Goal: Task Accomplishment & Management: Manage account settings

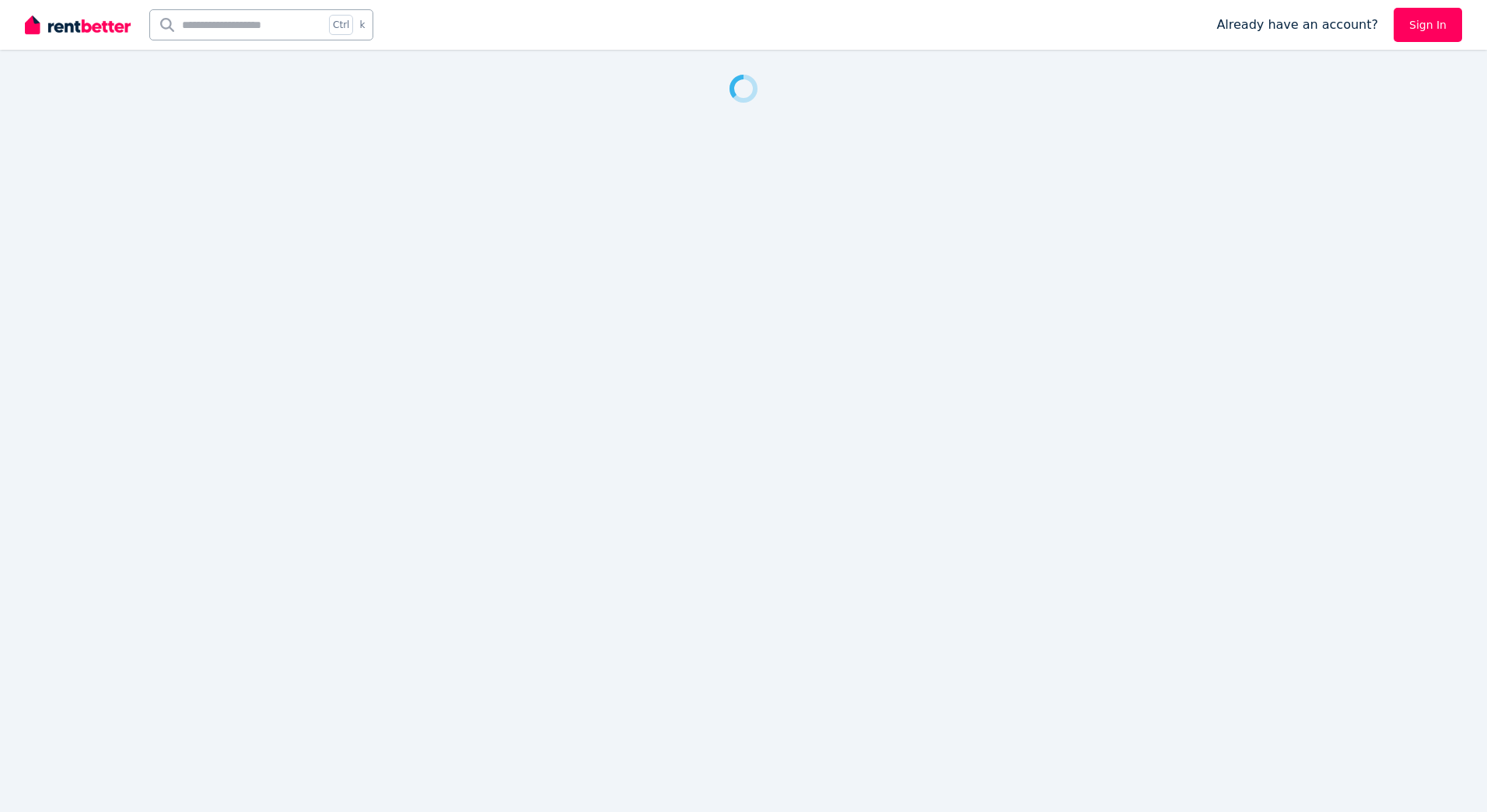
click at [1439, 28] on link "Sign In" at bounding box center [1428, 25] width 68 height 34
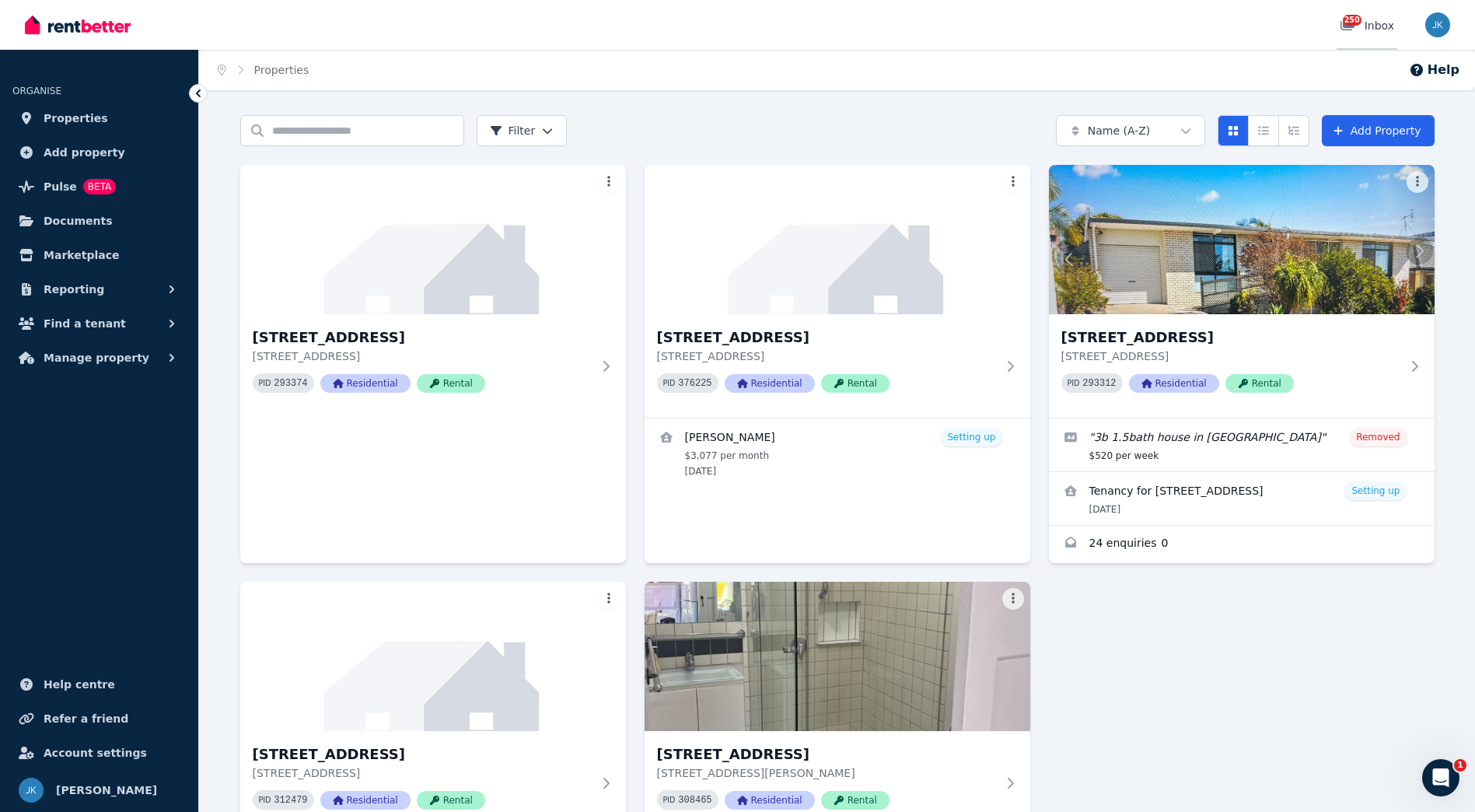
click at [1385, 26] on div "250 Inbox" at bounding box center [1367, 25] width 55 height 15
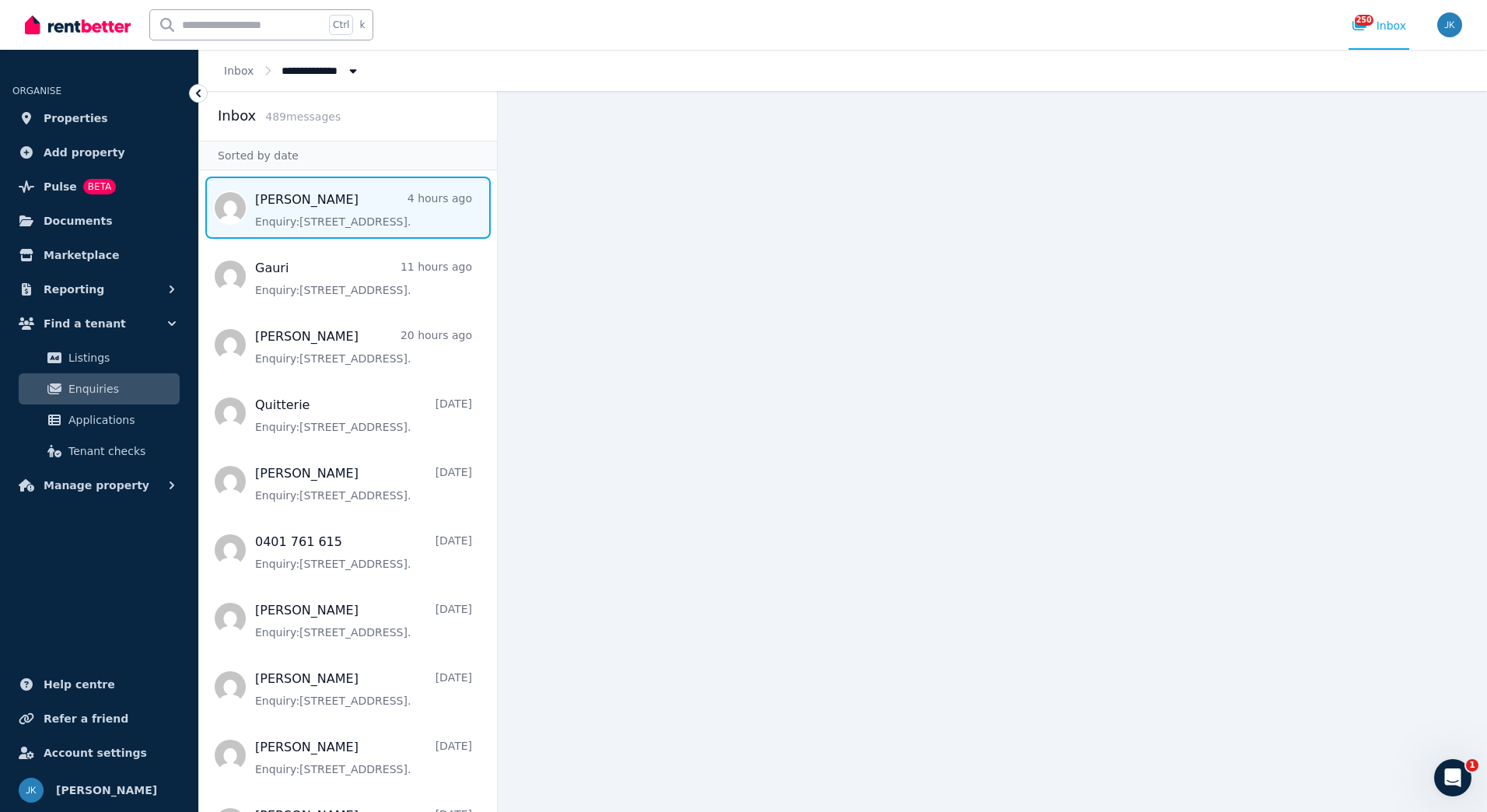
click at [377, 200] on span "Message list" at bounding box center [347, 208] width 298 height 63
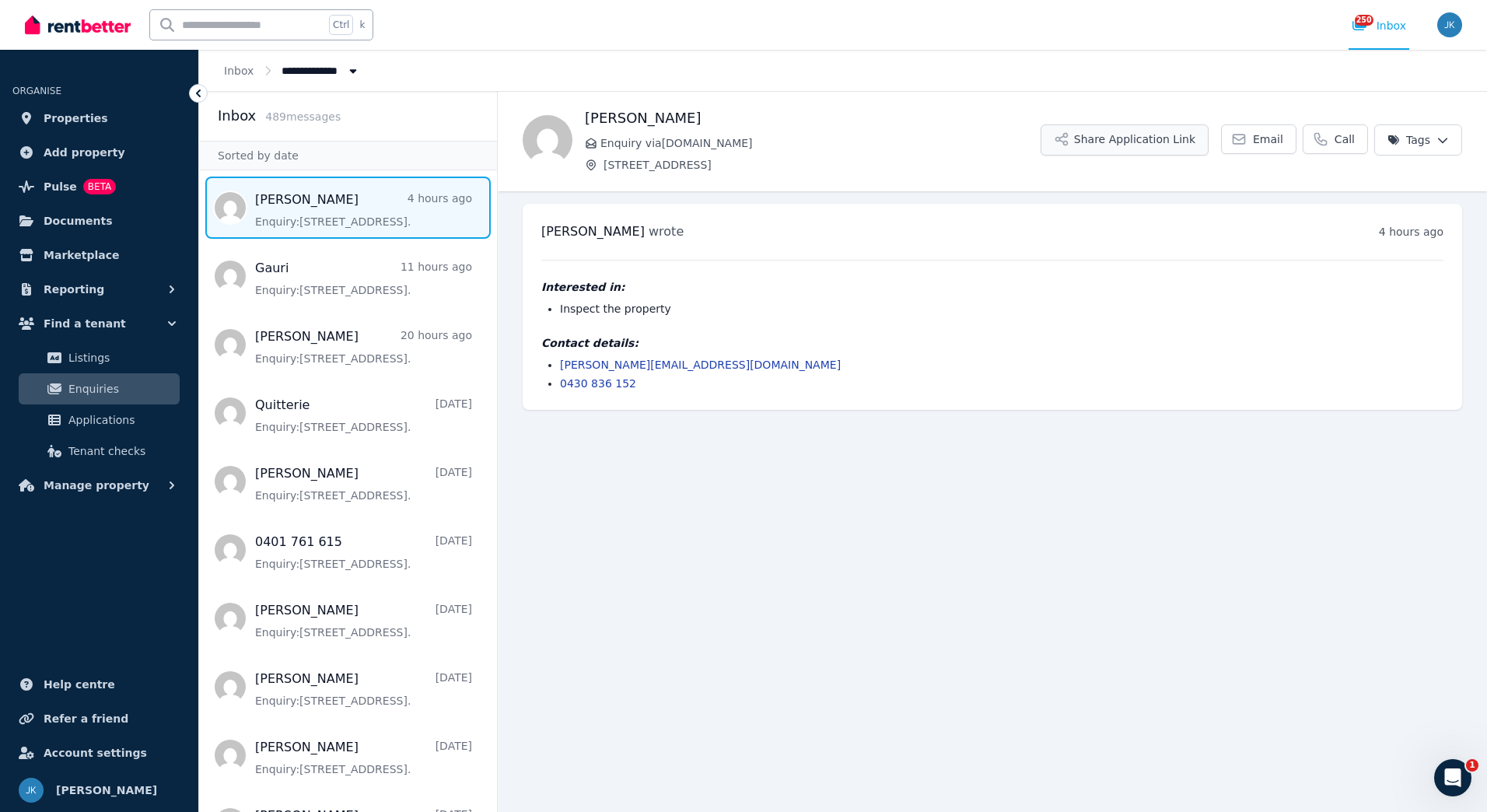
click at [1151, 142] on button "Share Application Link" at bounding box center [1124, 139] width 168 height 31
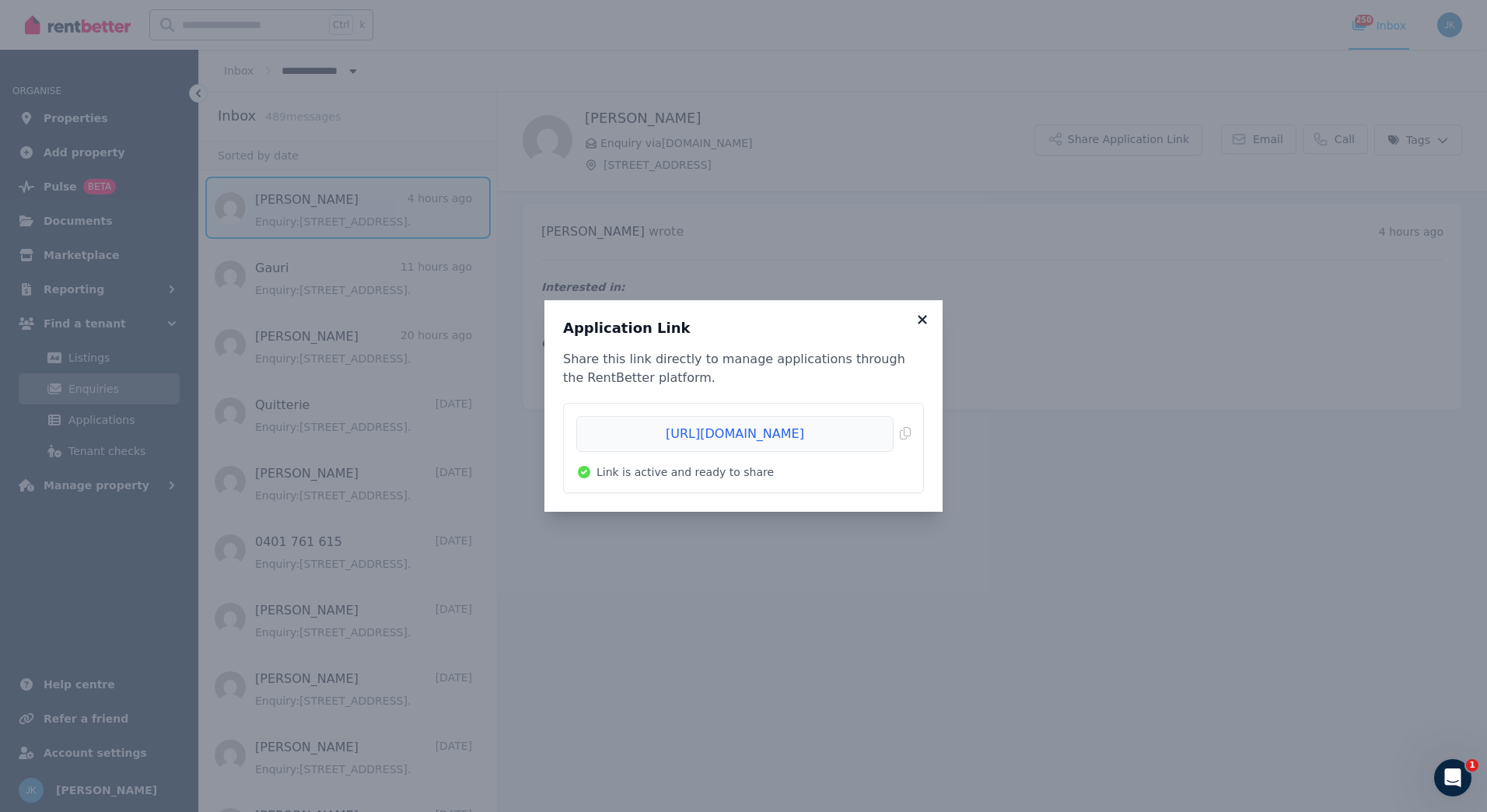
click at [926, 318] on icon at bounding box center [922, 319] width 15 height 14
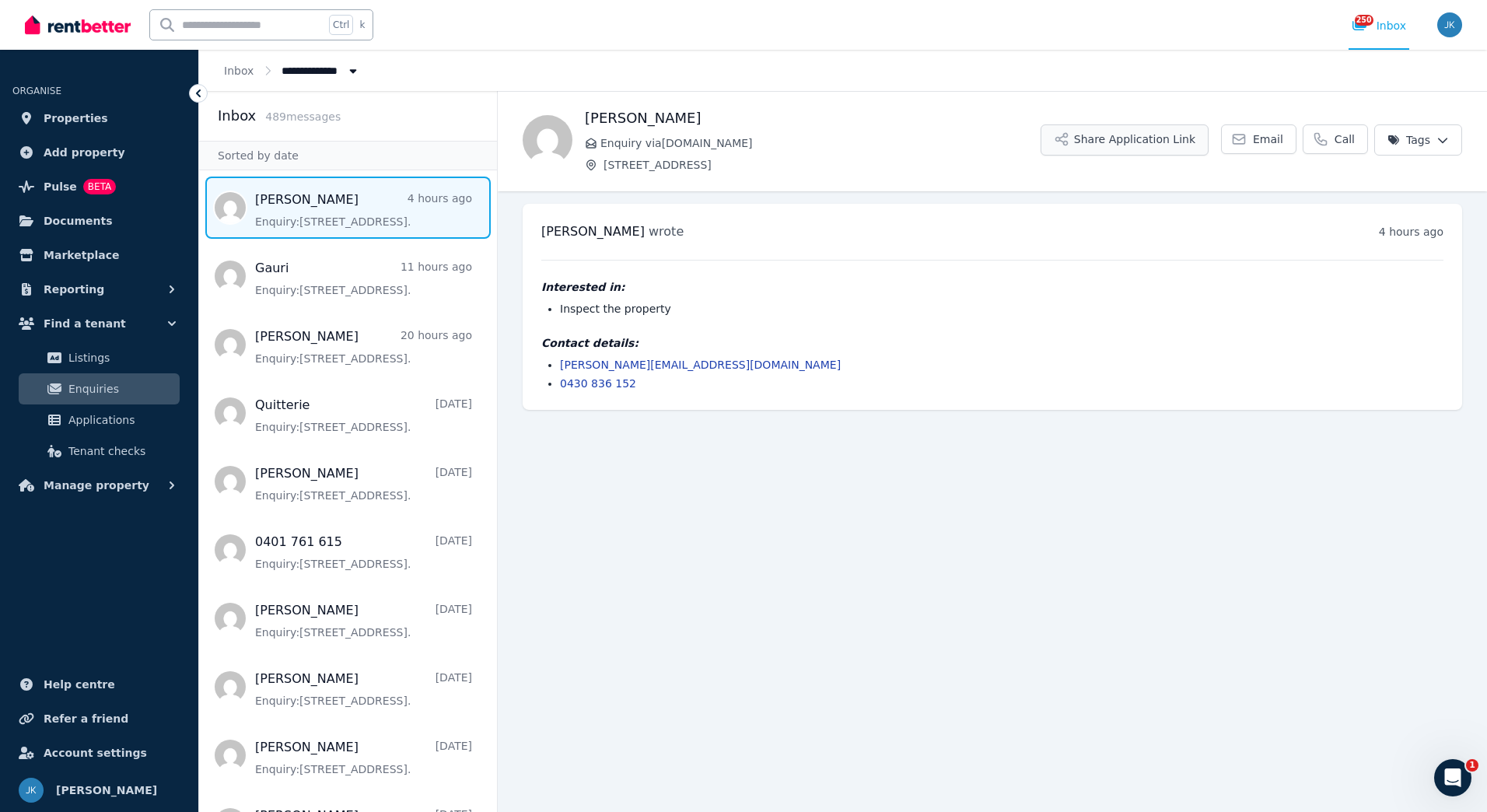
click at [1111, 139] on button "Share Application Link" at bounding box center [1124, 139] width 168 height 31
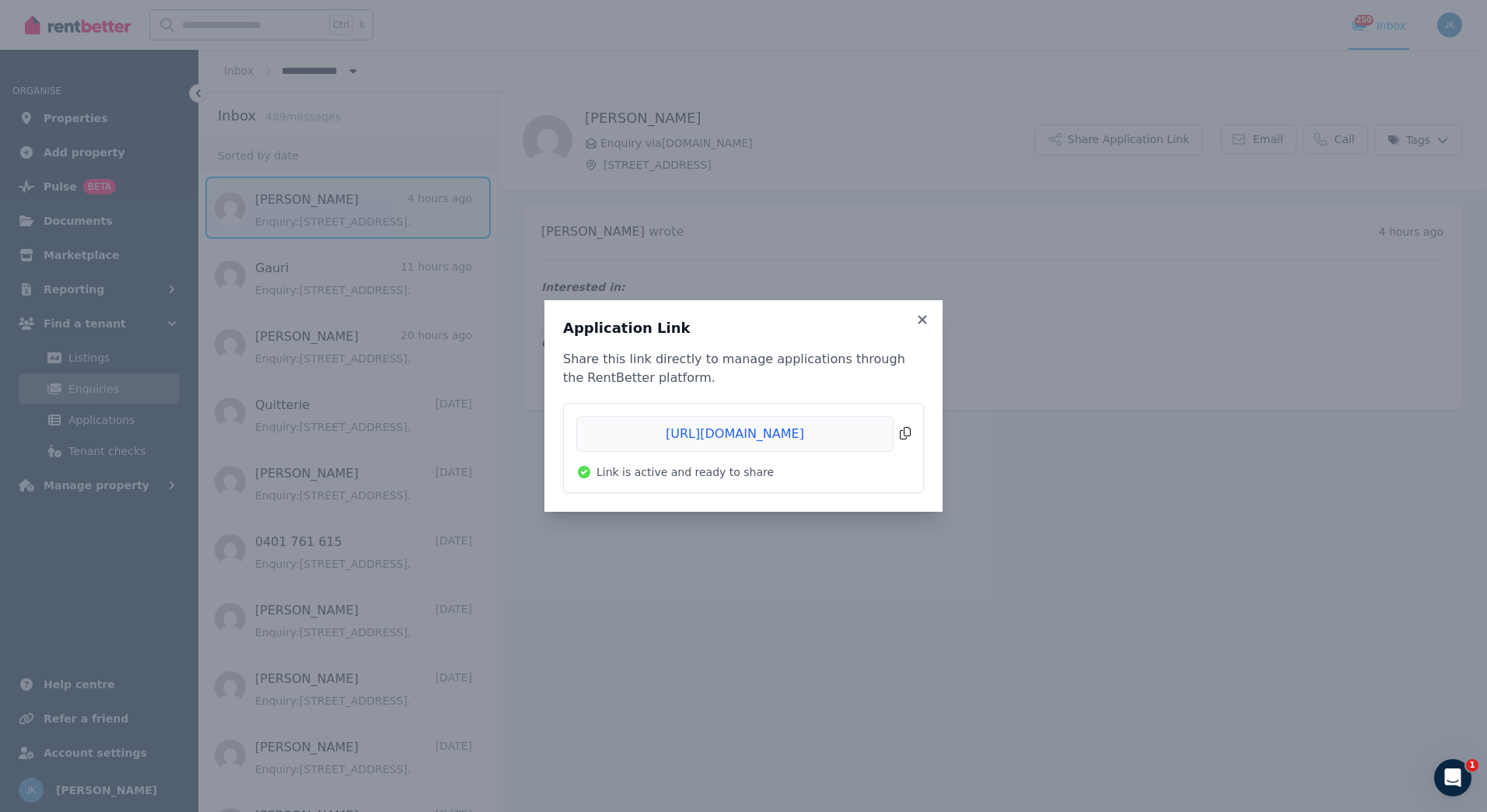
click at [907, 430] on span "Copied!" at bounding box center [744, 434] width 334 height 36
click at [924, 321] on icon at bounding box center [922, 319] width 9 height 9
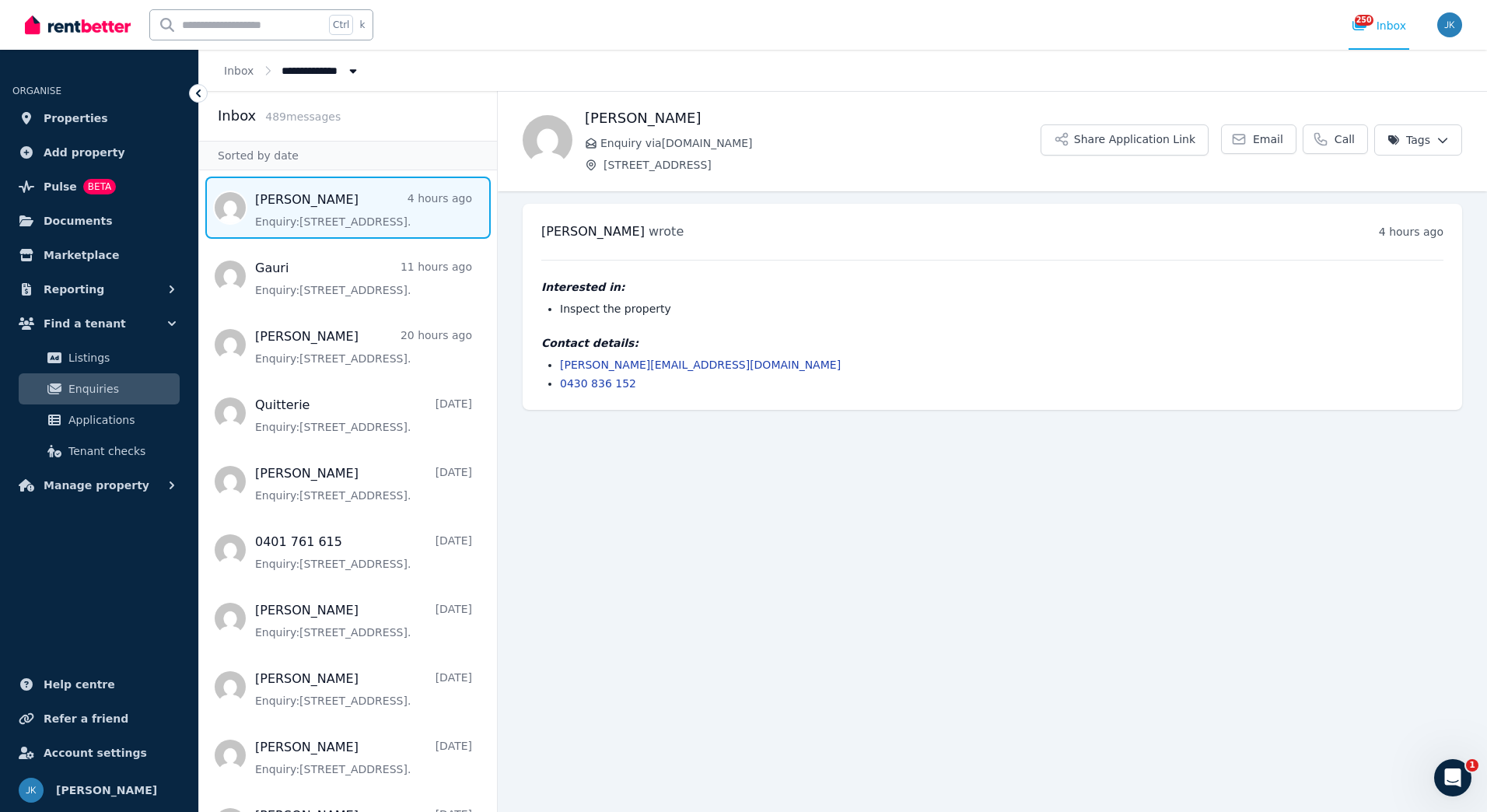
click at [1153, 175] on div "[PERSON_NAME] Enquiry via [DOMAIN_NAME] [STREET_ADDRESS] Application Link Email…" at bounding box center [993, 141] width 990 height 99
click at [1116, 143] on button "Share Application Link" at bounding box center [1124, 139] width 168 height 31
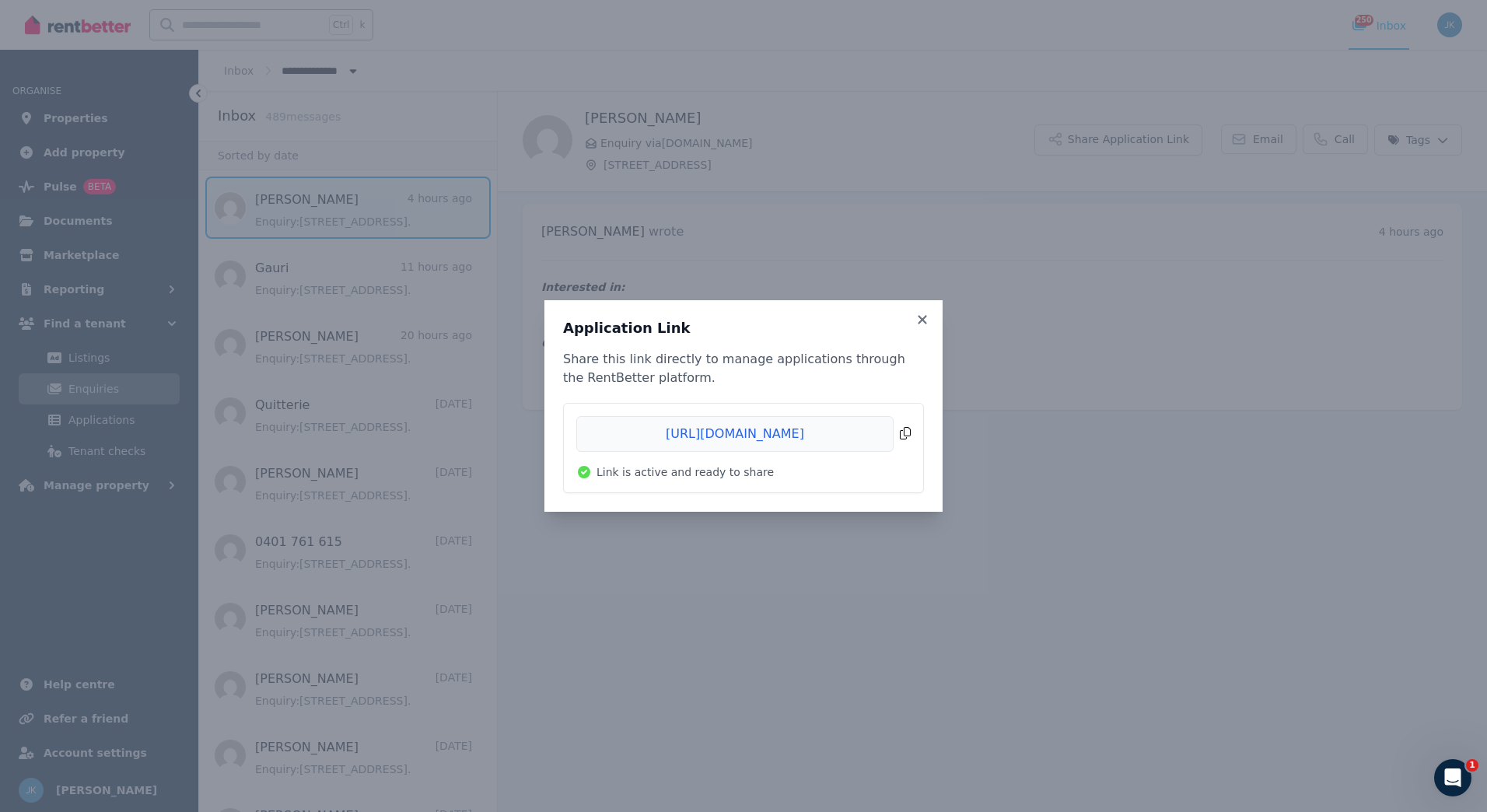
click at [910, 444] on span "Copied!" at bounding box center [744, 434] width 334 height 36
